Goal: Task Accomplishment & Management: Manage account settings

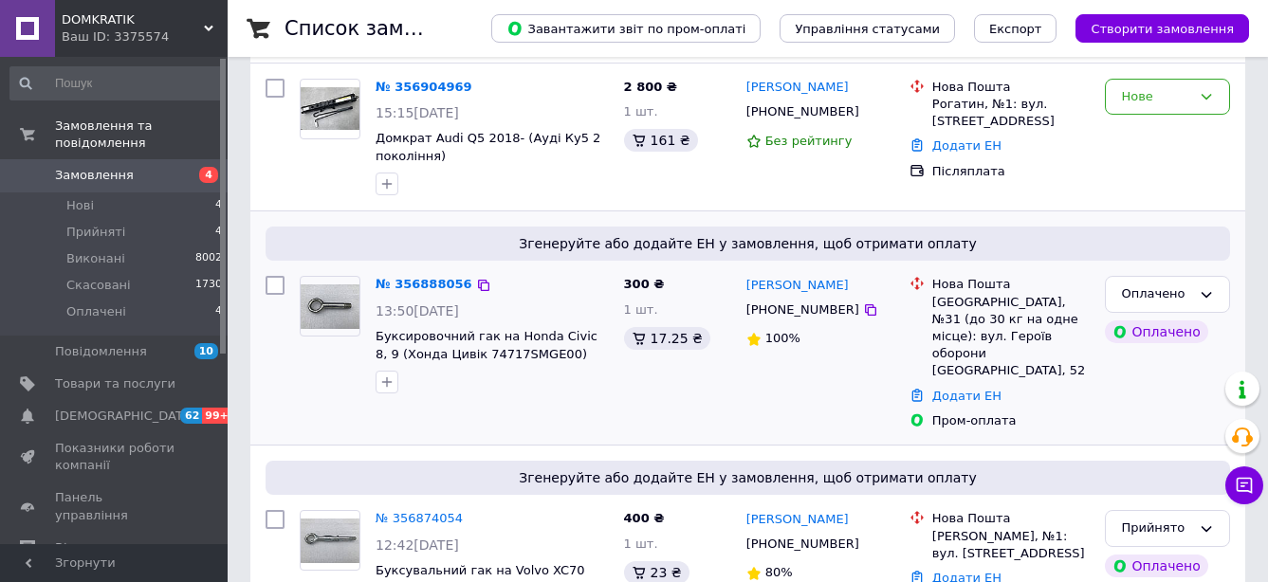
scroll to position [137, 0]
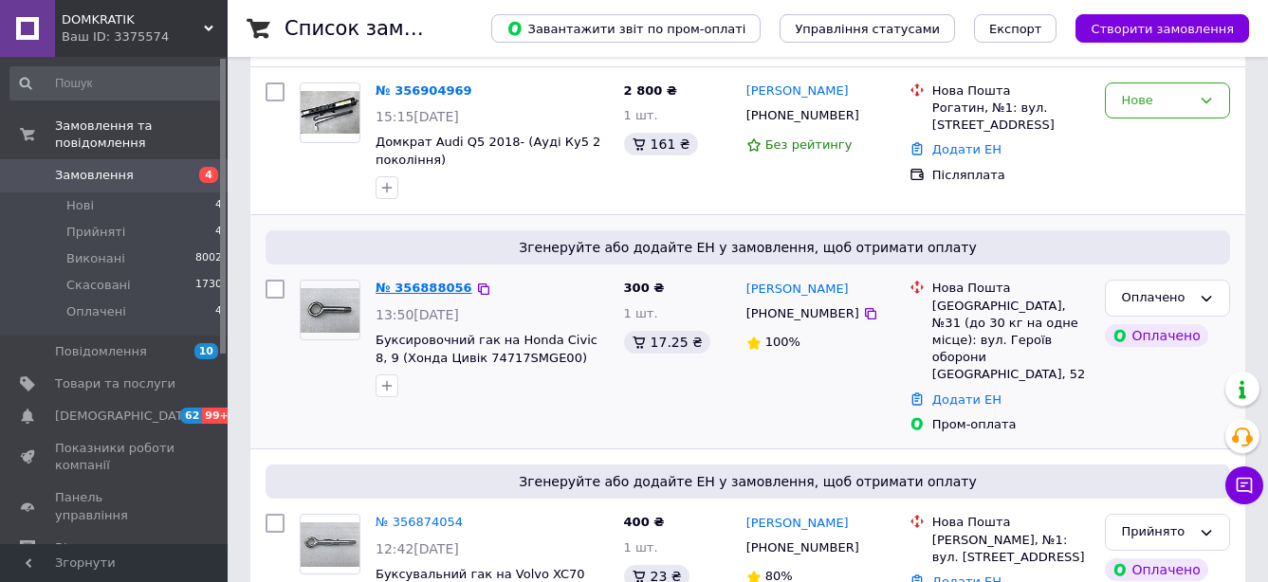
click at [434, 293] on link "№ 356888056" at bounding box center [423, 288] width 97 height 14
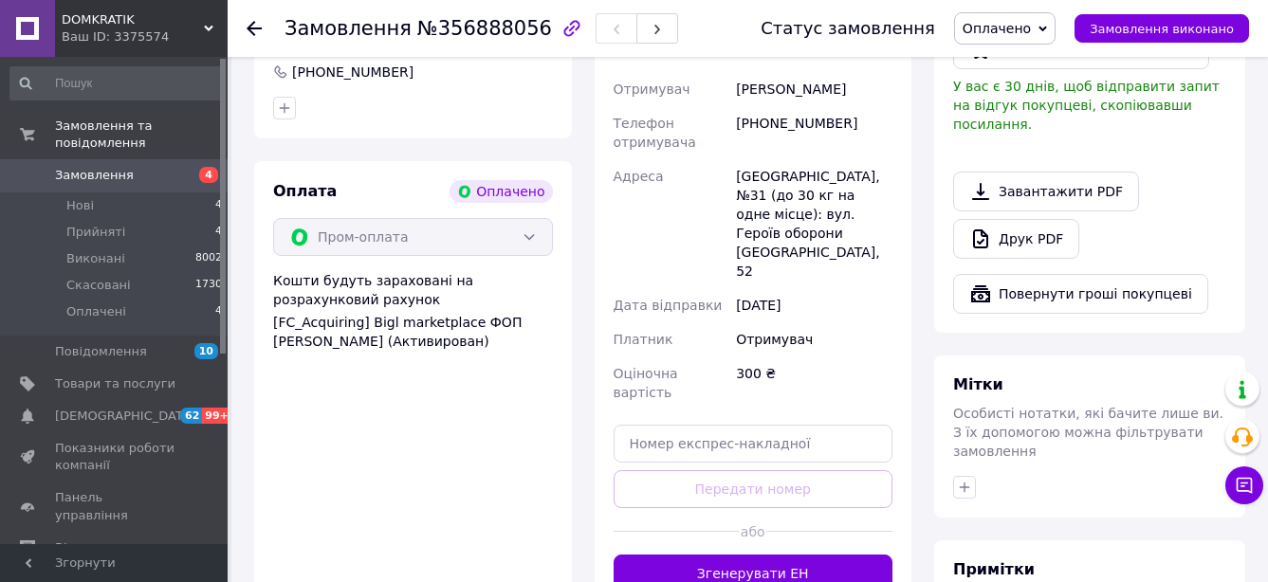
scroll to position [593, 0]
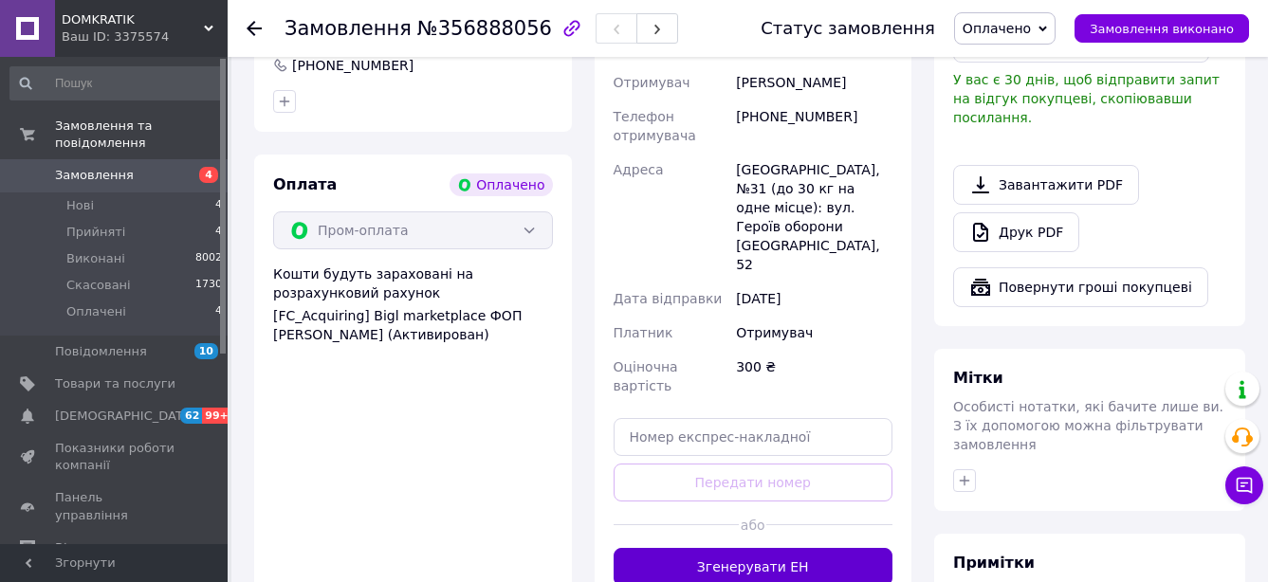
click at [734, 548] on button "Згенерувати ЕН" at bounding box center [753, 567] width 280 height 38
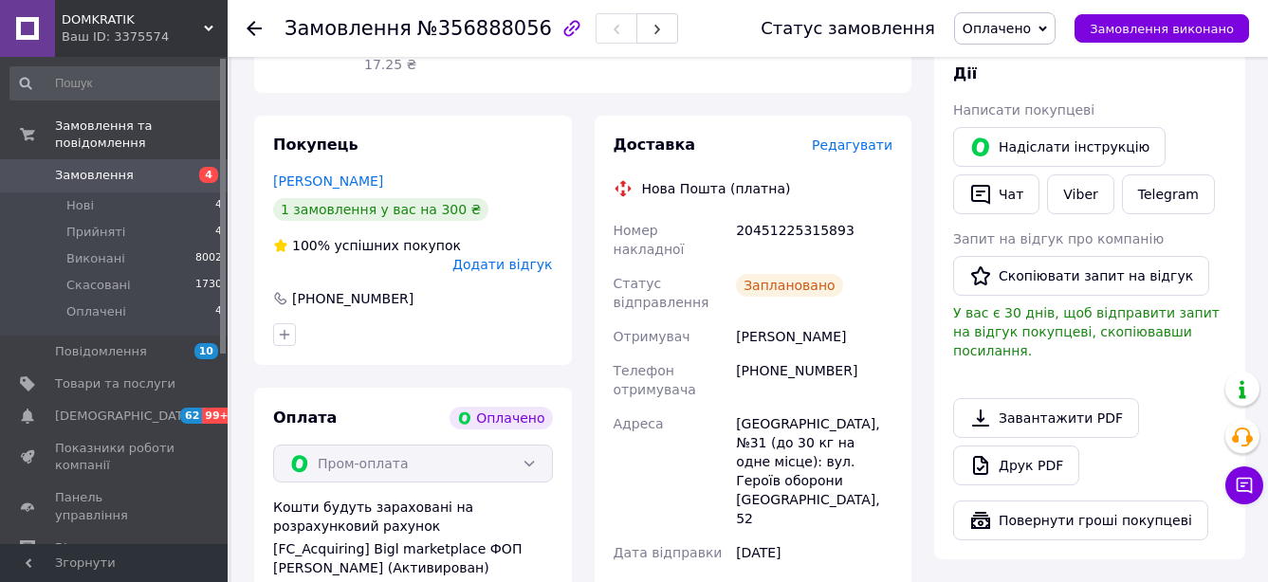
scroll to position [358, 0]
click at [173, 167] on span "Замовлення" at bounding box center [115, 175] width 120 height 17
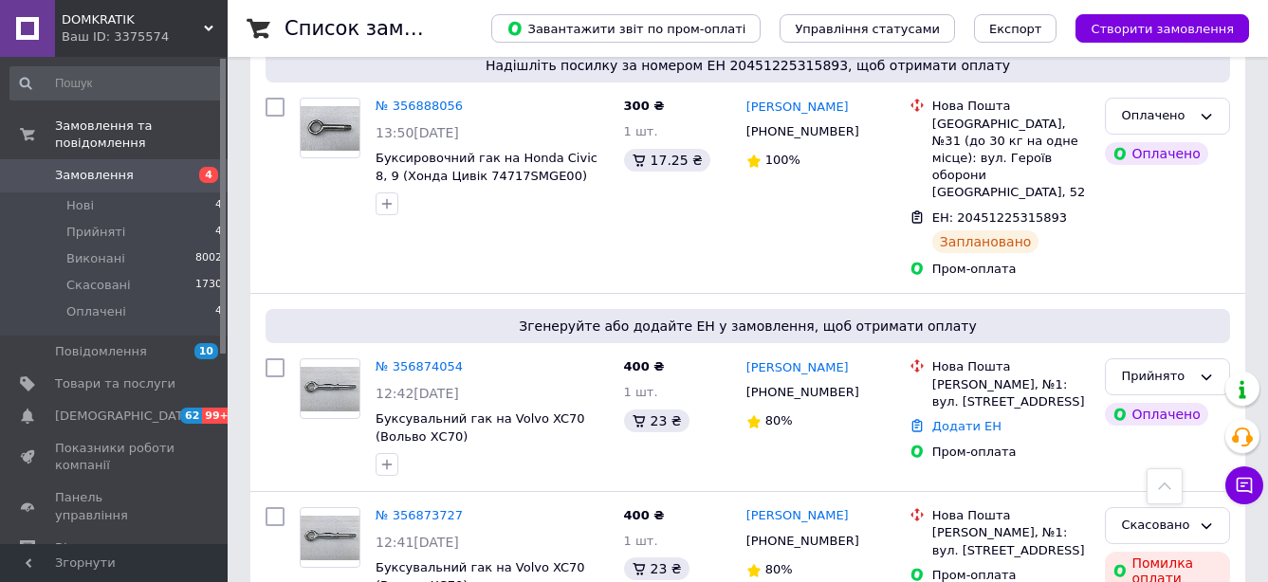
scroll to position [320, 0]
click at [435, 358] on link "№ 356874054" at bounding box center [418, 365] width 87 height 14
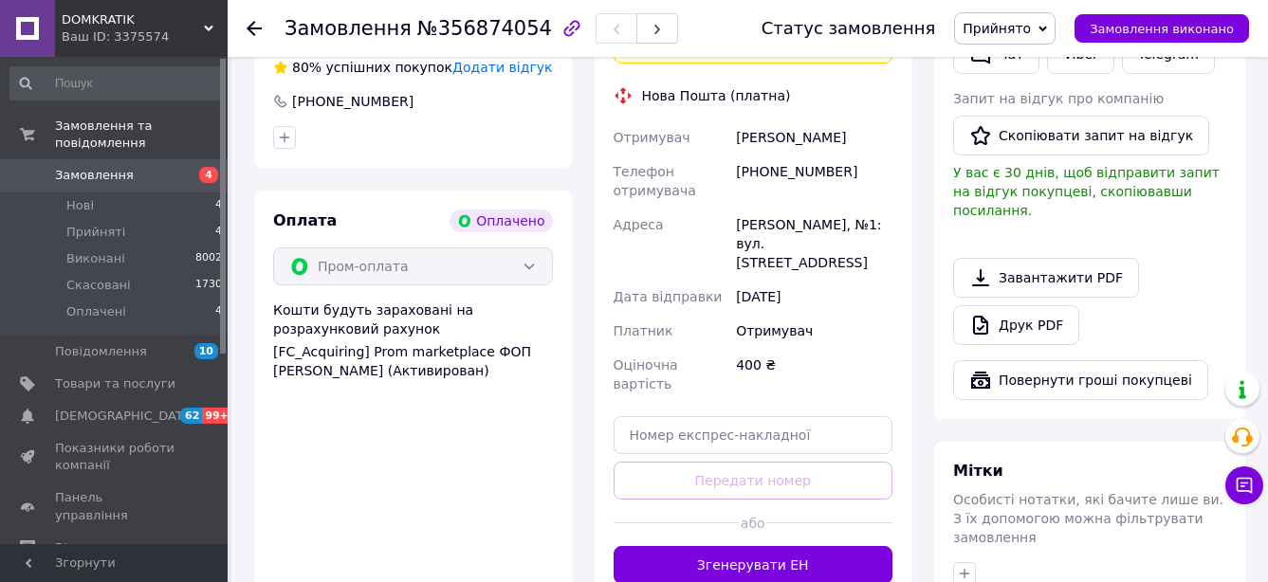
scroll to position [497, 0]
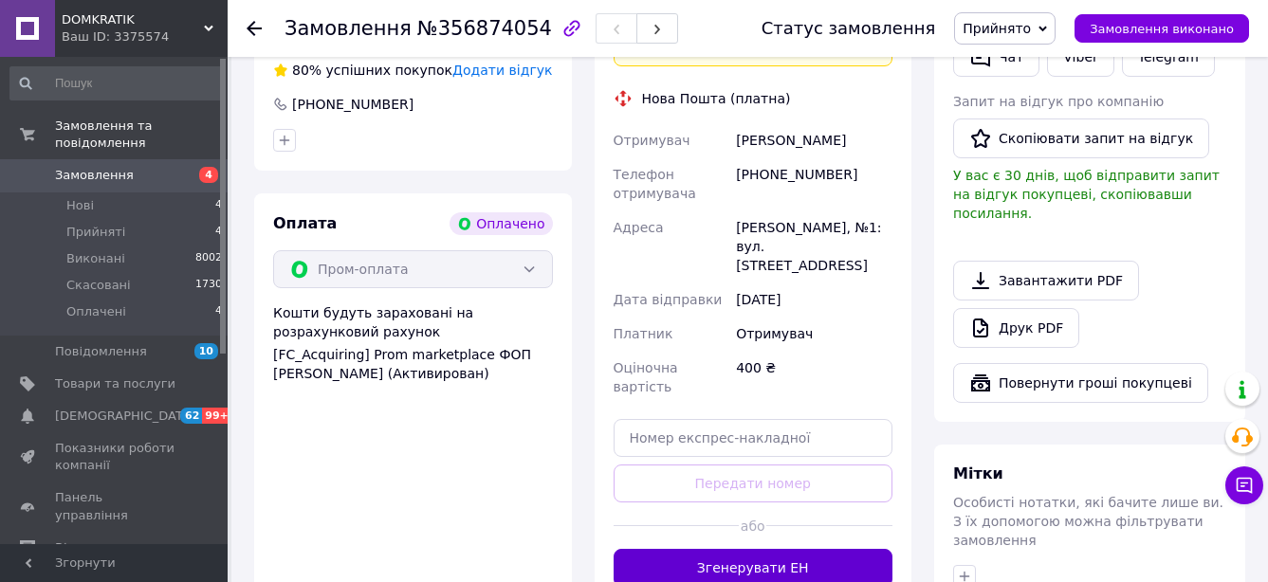
click at [733, 549] on button "Згенерувати ЕН" at bounding box center [753, 568] width 280 height 38
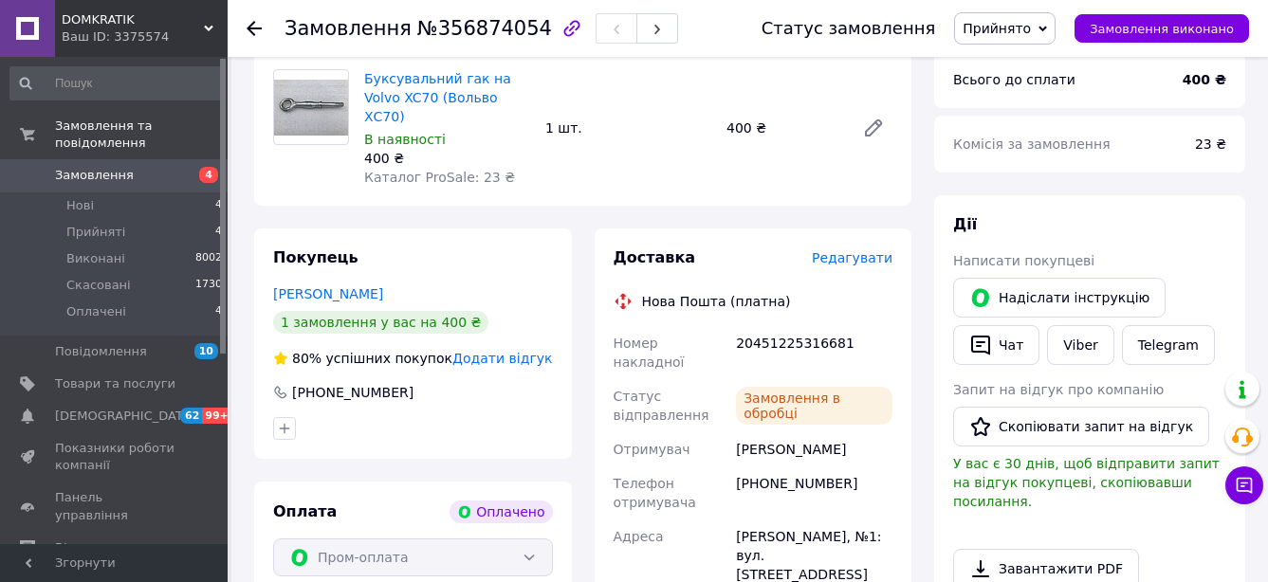
scroll to position [175, 0]
